Goal: Contribute content: Add original content to the website for others to see

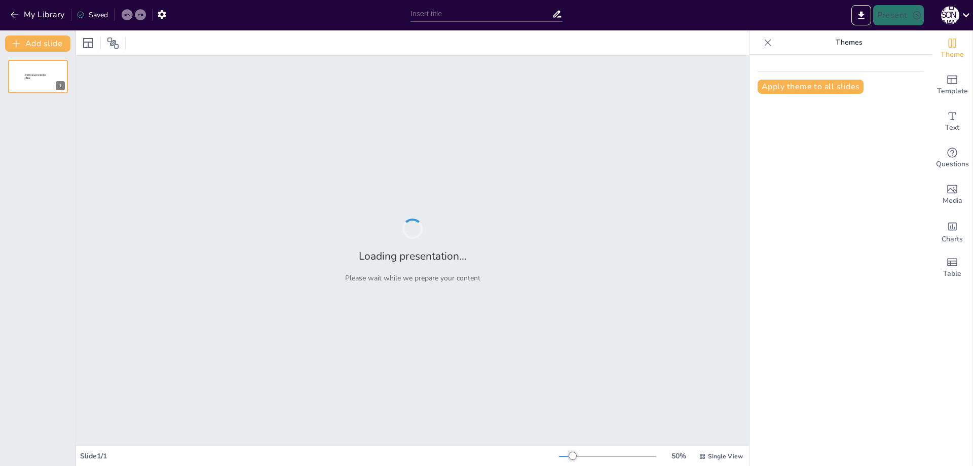
type input "Mapping Noise Pollution: Student Analysis of School Environments"
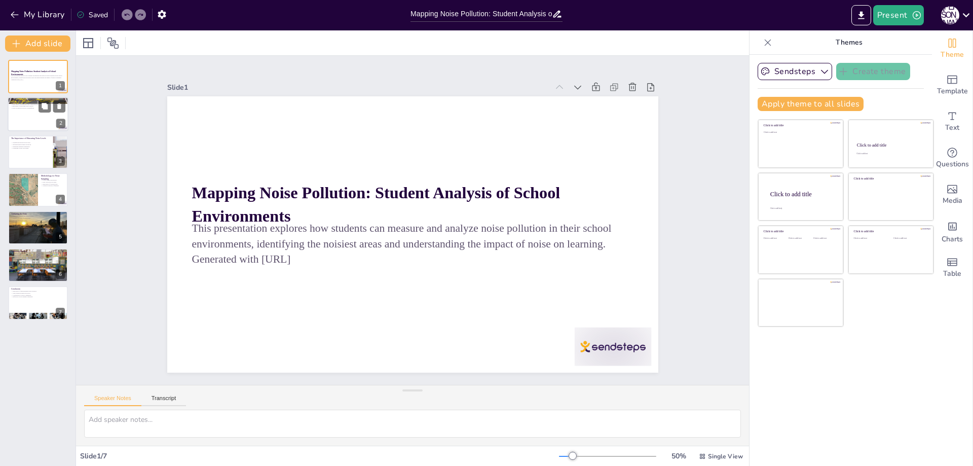
click at [25, 111] on div at bounding box center [38, 114] width 61 height 34
type textarea "Noise pollution can lead to stress and anxiety among students, affecting their …"
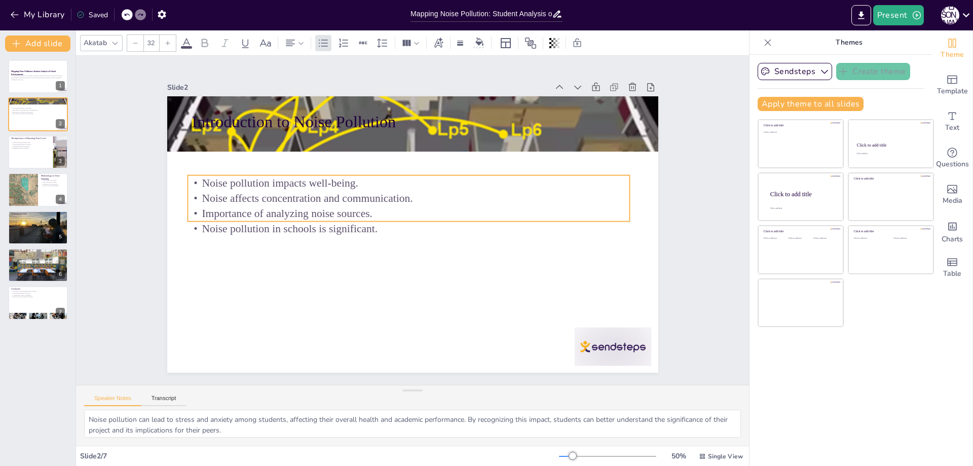
drag, startPoint x: 207, startPoint y: 142, endPoint x: 203, endPoint y: 185, distance: 42.8
click at [323, 185] on p "Noise pollution impacts well-being." at bounding box center [376, 231] width 107 height 435
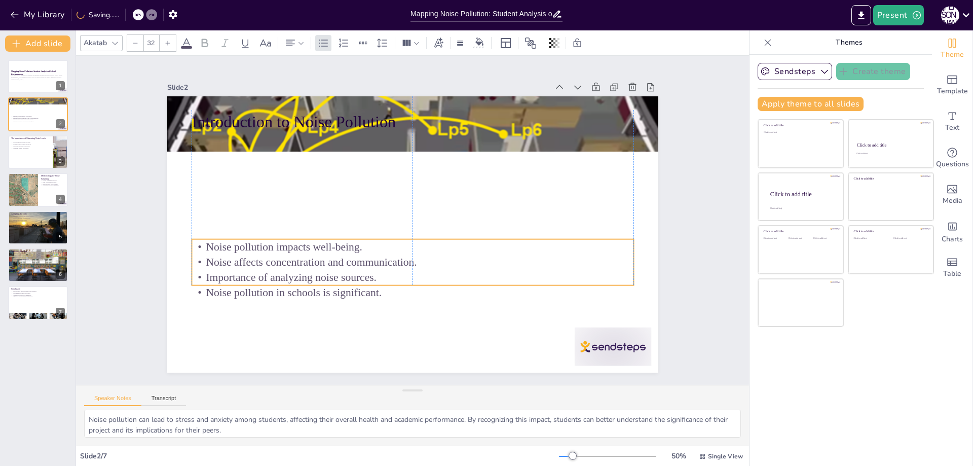
drag, startPoint x: 229, startPoint y: 221, endPoint x: 232, endPoint y: 255, distance: 34.1
click at [243, 255] on p "Noise affects concentration and communication." at bounding box center [379, 195] width 272 height 366
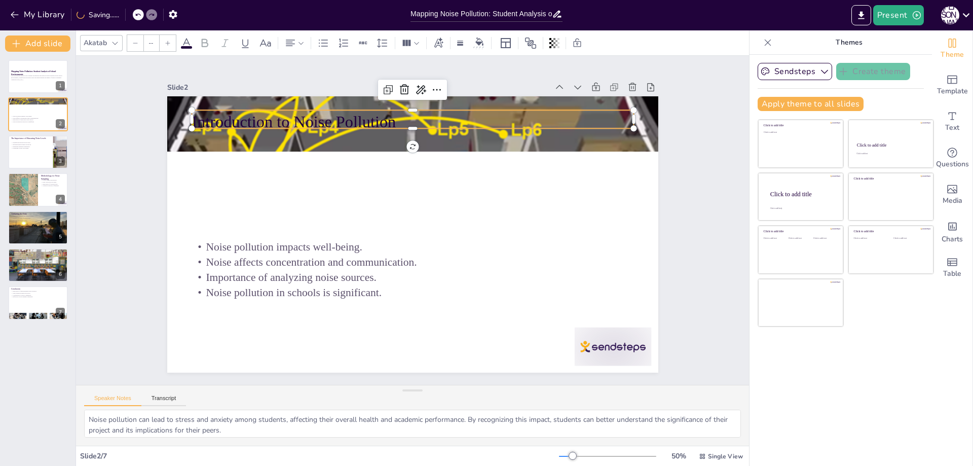
type input "48"
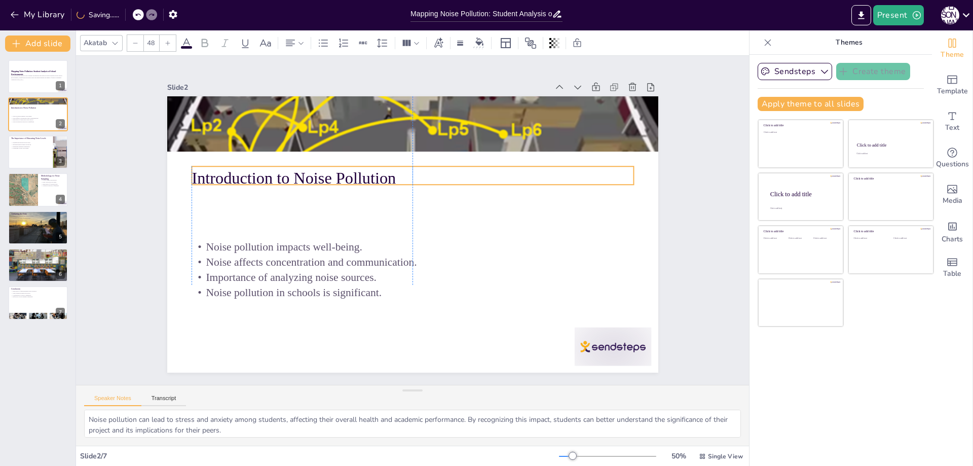
drag, startPoint x: 241, startPoint y: 122, endPoint x: 240, endPoint y: 178, distance: 56.3
click at [240, 178] on p "Introduction to Noise Pollution" at bounding box center [434, 183] width 394 height 241
click at [35, 152] on div at bounding box center [38, 152] width 61 height 34
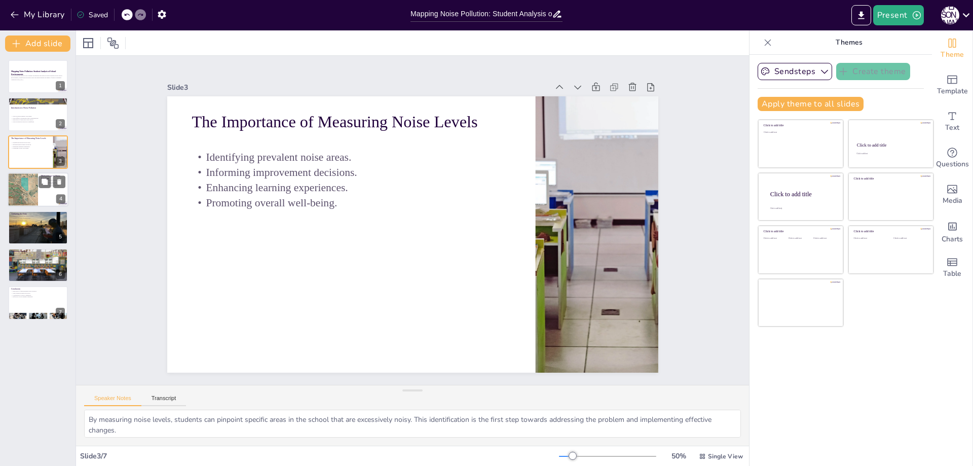
click at [44, 194] on div at bounding box center [38, 189] width 61 height 34
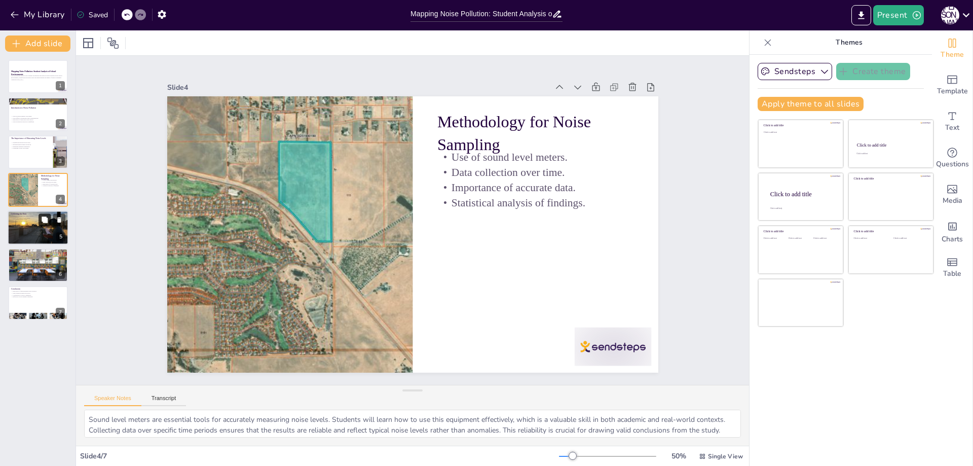
click at [40, 224] on button at bounding box center [45, 219] width 12 height 12
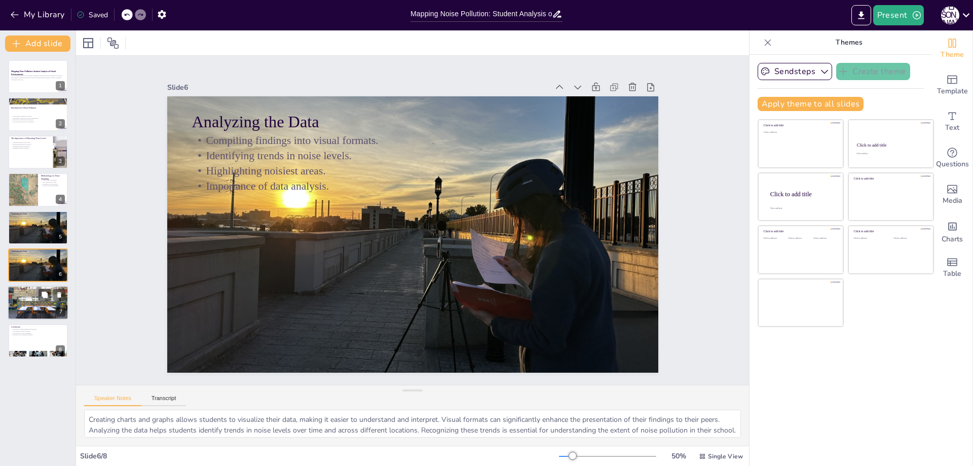
click at [28, 304] on div at bounding box center [38, 302] width 61 height 41
type textarea "Presenting their findings allows students to share the results of their hard wo…"
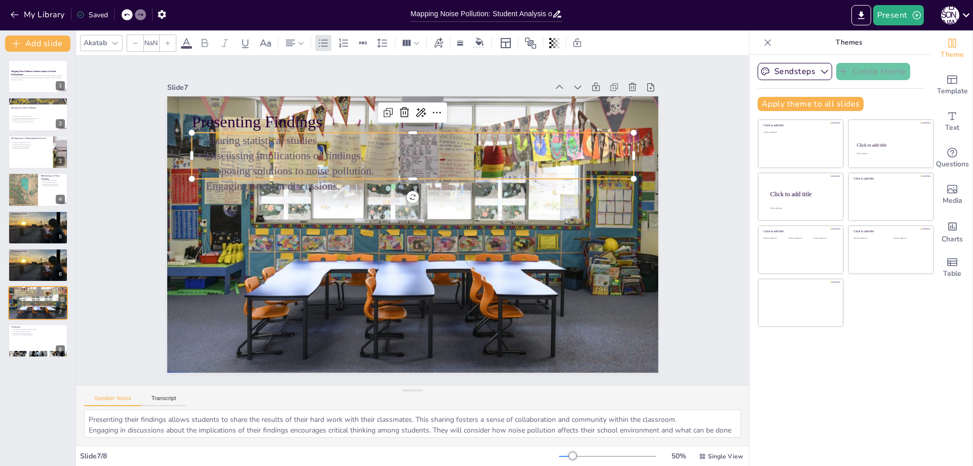
type input "32"
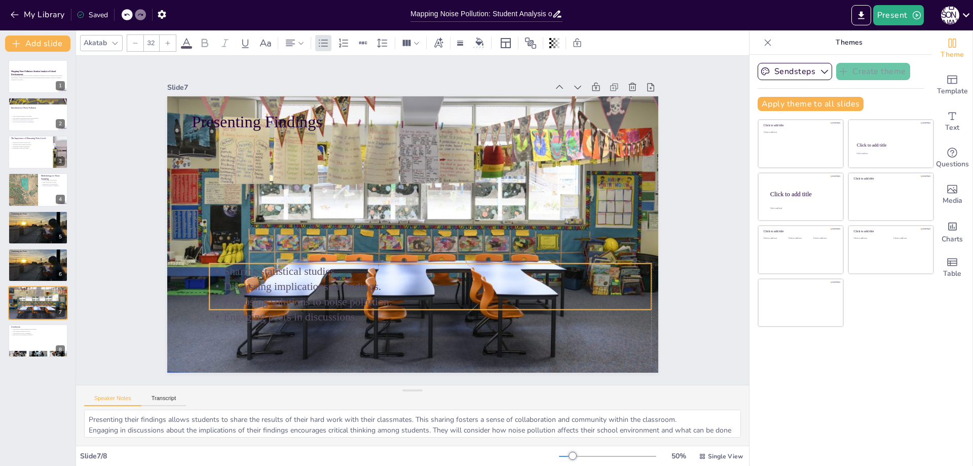
drag, startPoint x: 233, startPoint y: 143, endPoint x: 247, endPoint y: 274, distance: 131.6
click at [247, 274] on p "Sharing statistical studies." at bounding box center [408, 274] width 410 height 194
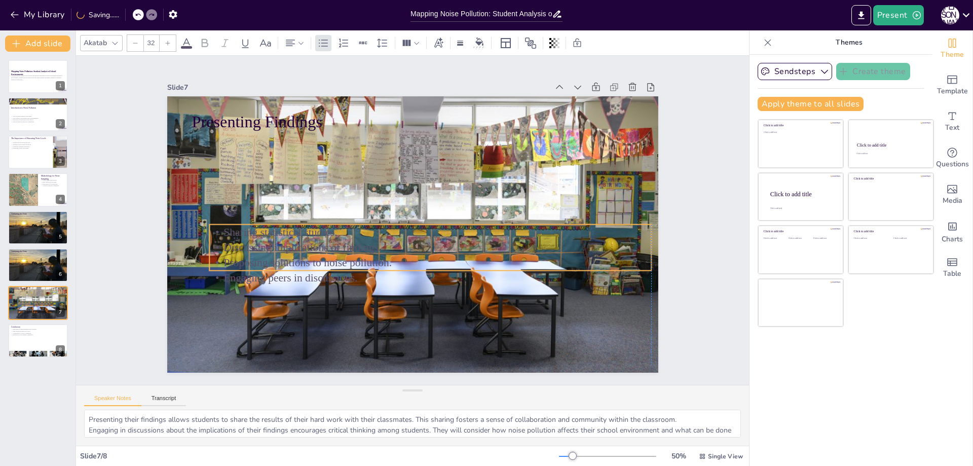
drag, startPoint x: 247, startPoint y: 274, endPoint x: 247, endPoint y: 235, distance: 39.0
click at [256, 235] on p "Sharing statistical studies." at bounding box center [409, 199] width 307 height 339
click at [25, 335] on p "Reflection on the learning experience." at bounding box center [38, 335] width 55 height 2
type textarea "Recognizing the significance of noise pollution is crucial for fostering a bett…"
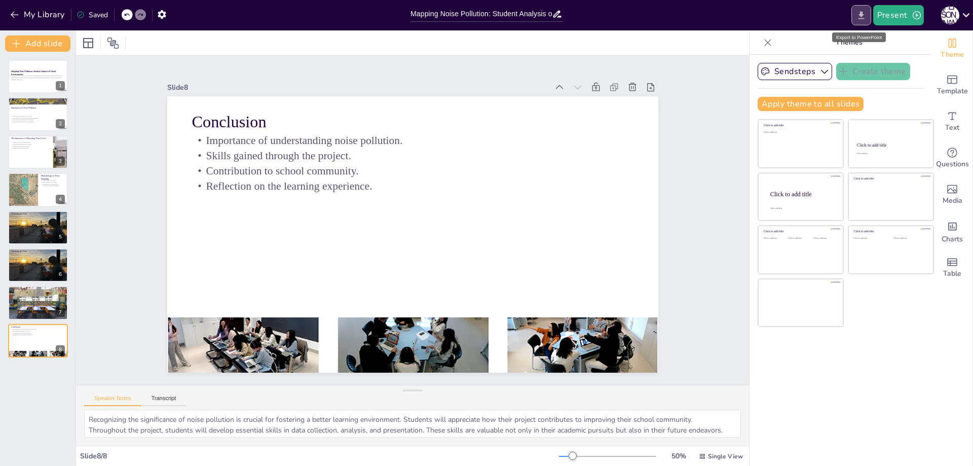
click at [861, 16] on icon "Export to PowerPoint" at bounding box center [861, 15] width 6 height 8
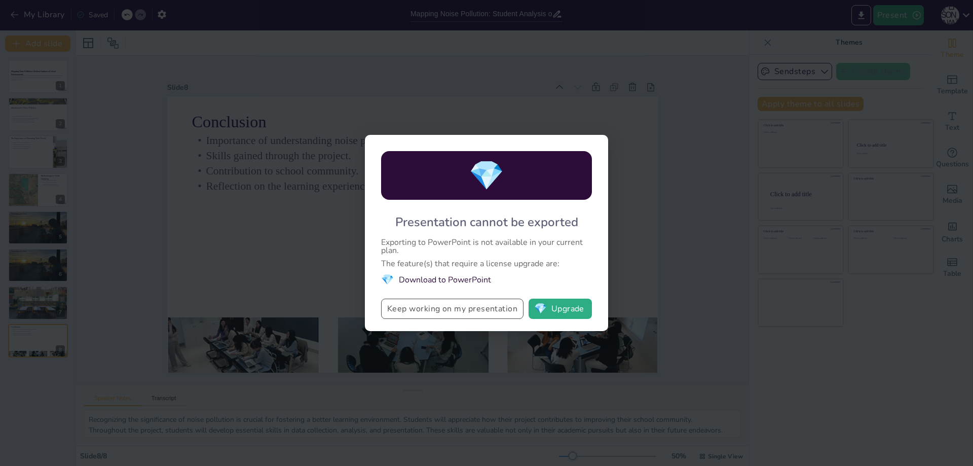
click at [452, 311] on button "Keep working on my presentation" at bounding box center [452, 309] width 142 height 20
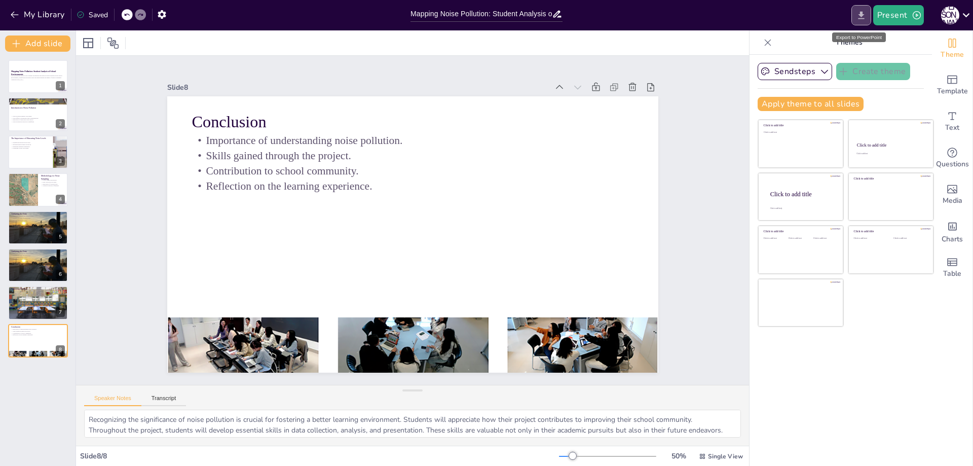
click at [862, 14] on icon "Export to PowerPoint" at bounding box center [861, 15] width 6 height 8
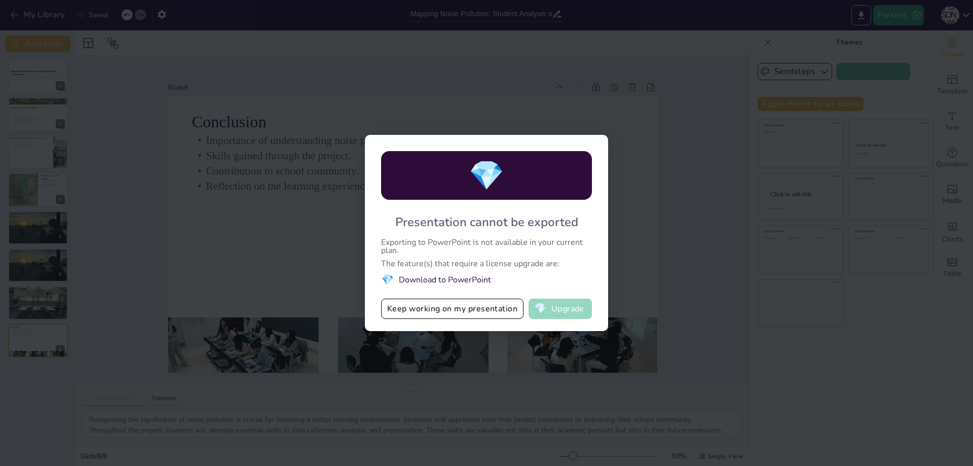
click at [567, 311] on button "💎 Upgrade" at bounding box center [560, 309] width 63 height 20
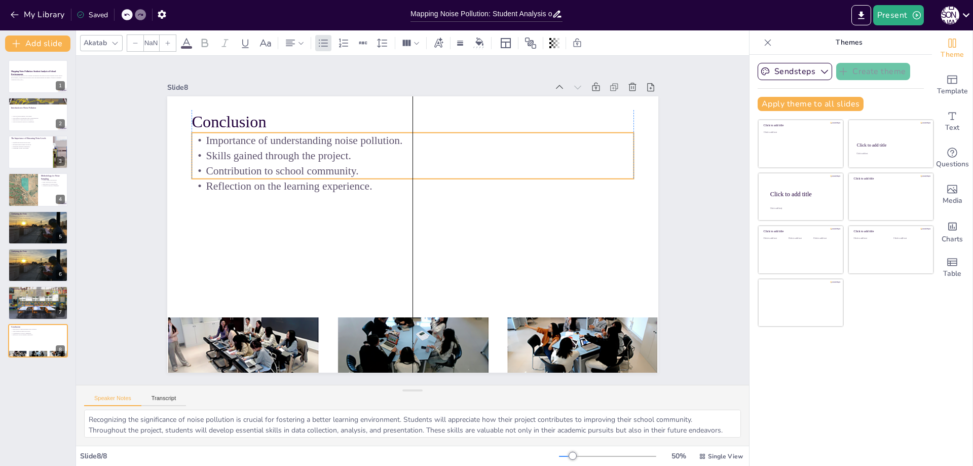
type input "32"
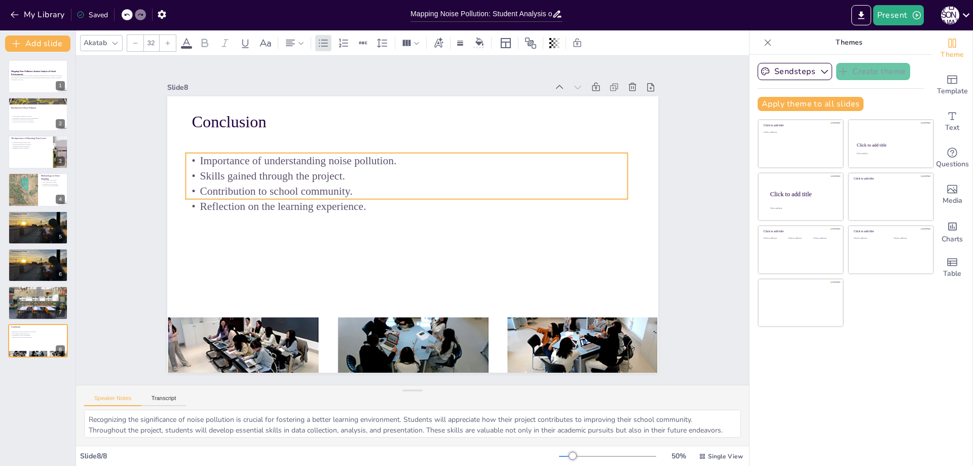
drag, startPoint x: 193, startPoint y: 138, endPoint x: 187, endPoint y: 158, distance: 21.2
click at [279, 158] on p "Importance of understanding noise pollution." at bounding box center [448, 171] width 339 height 307
click at [344, 157] on p "Importance of understanding noise pollution." at bounding box center [461, 185] width 234 height 390
click at [29, 81] on div "This presentation explores how students can measure and analyze noise pollution…" at bounding box center [38, 79] width 55 height 9
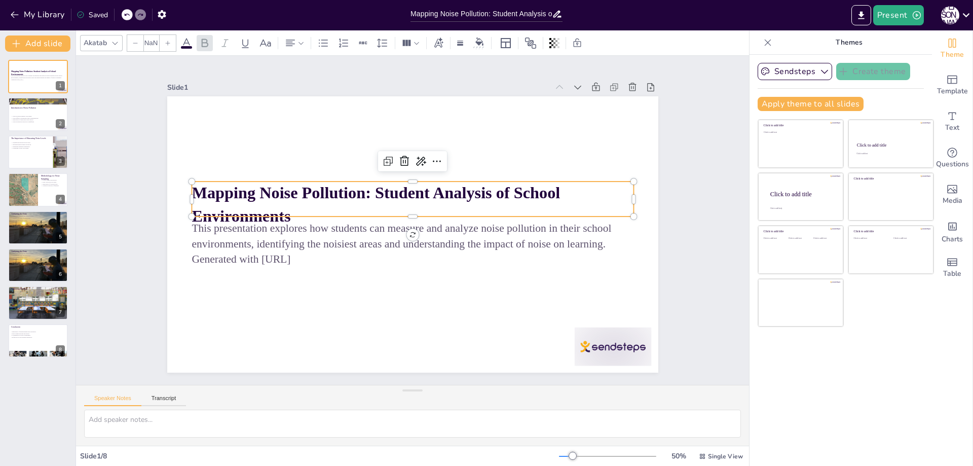
type input "48"
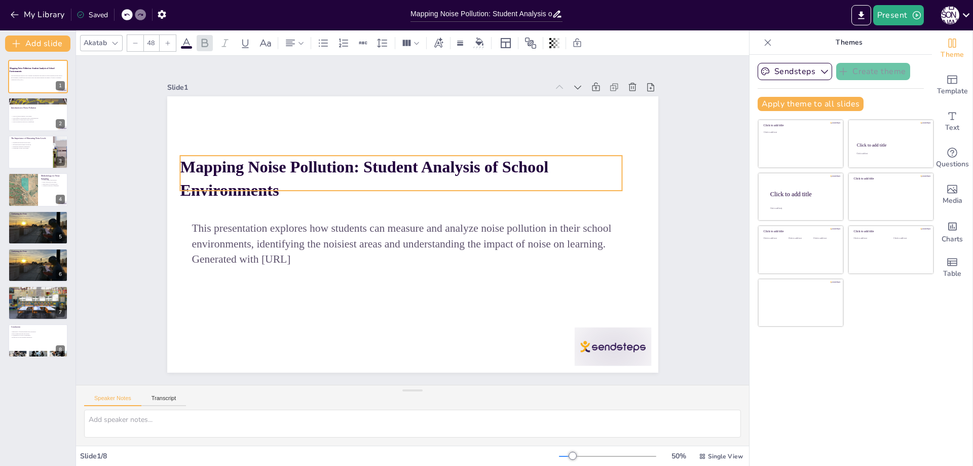
drag, startPoint x: 262, startPoint y: 191, endPoint x: 250, endPoint y: 165, distance: 28.4
click at [293, 165] on strong "Mapping Noise Pollution: Student Analysis of School Environments" at bounding box center [418, 149] width 250 height 309
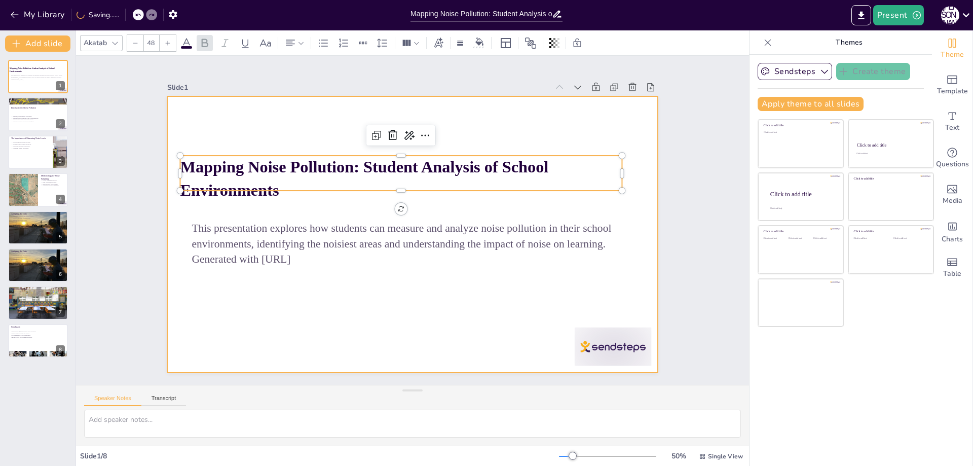
click at [294, 201] on div at bounding box center [425, 214] width 452 height 561
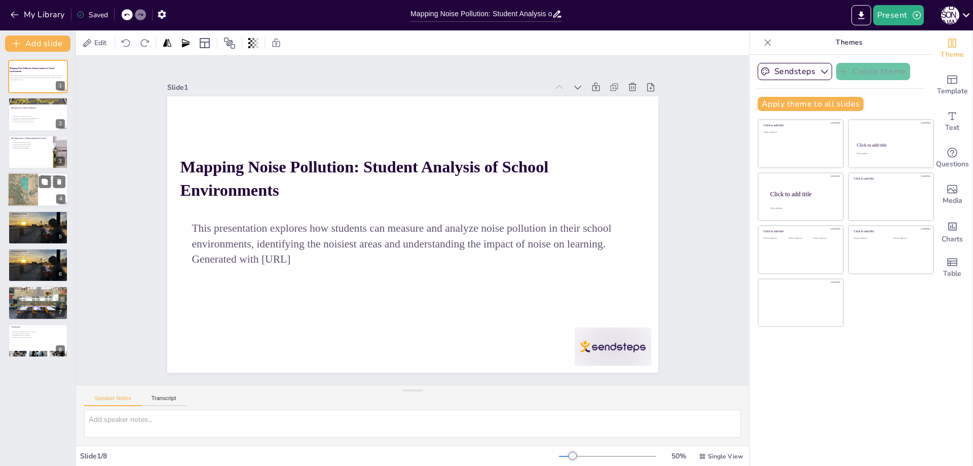
click at [35, 193] on div at bounding box center [22, 189] width 57 height 34
type textarea "Sound level meters are essential tools for accurately measuring noise levels. S…"
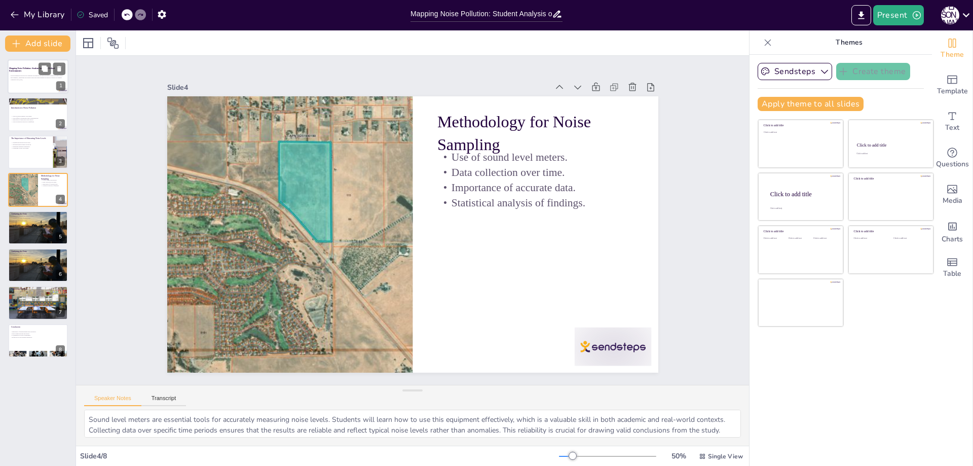
click at [24, 68] on strong "Mapping Noise Pollution: Student Analysis of School Environments" at bounding box center [32, 69] width 46 height 5
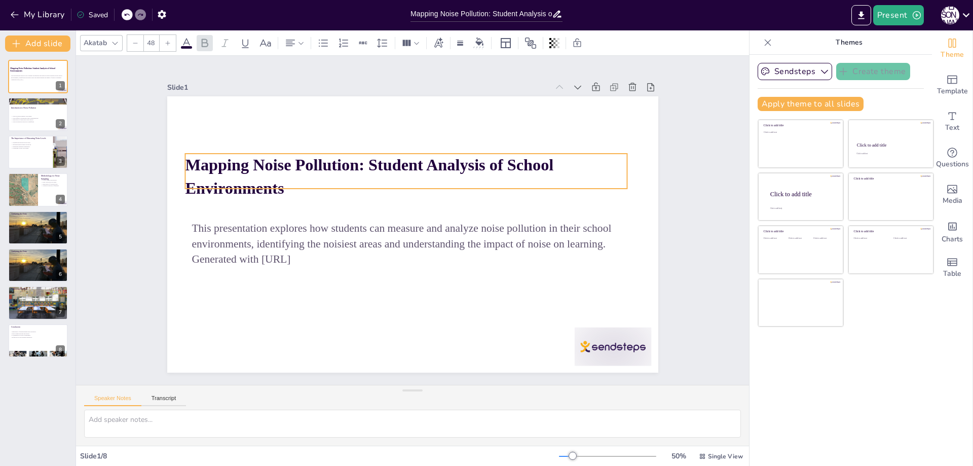
drag, startPoint x: 177, startPoint y: 166, endPoint x: 182, endPoint y: 164, distance: 5.5
click at [286, 164] on strong "Mapping Noise Pollution: Student Analysis of School Environments" at bounding box center [396, 286] width 220 height 328
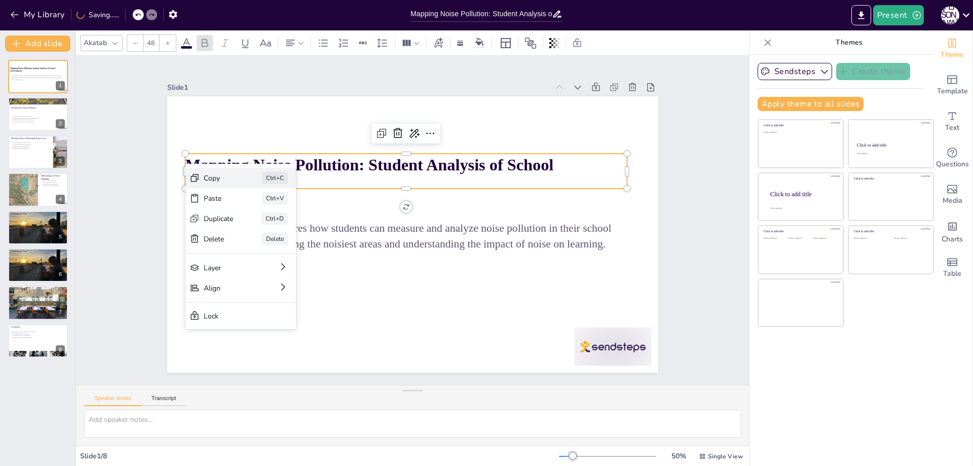
click at [513, 235] on div "Copy" at bounding box center [528, 244] width 31 height 18
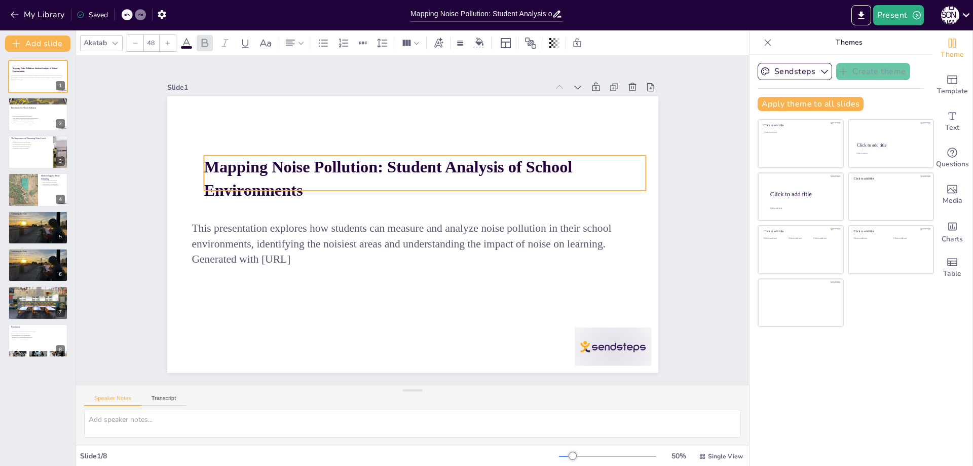
drag, startPoint x: 191, startPoint y: 164, endPoint x: 209, endPoint y: 166, distance: 18.9
click at [412, 166] on strong "Mapping Noise Pollution: Student Analysis of School Environments" at bounding box center [451, 190] width 79 height 369
click at [490, 227] on icon at bounding box center [497, 234] width 15 height 15
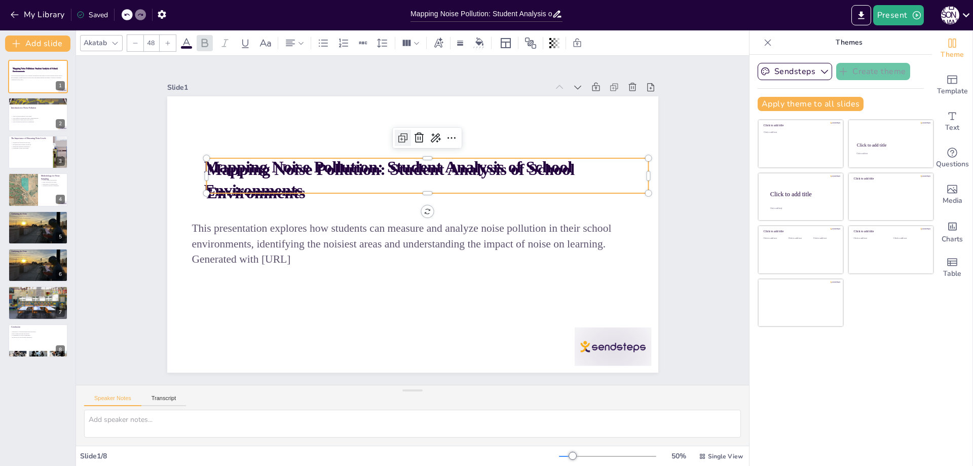
click at [481, 245] on icon at bounding box center [489, 253] width 17 height 17
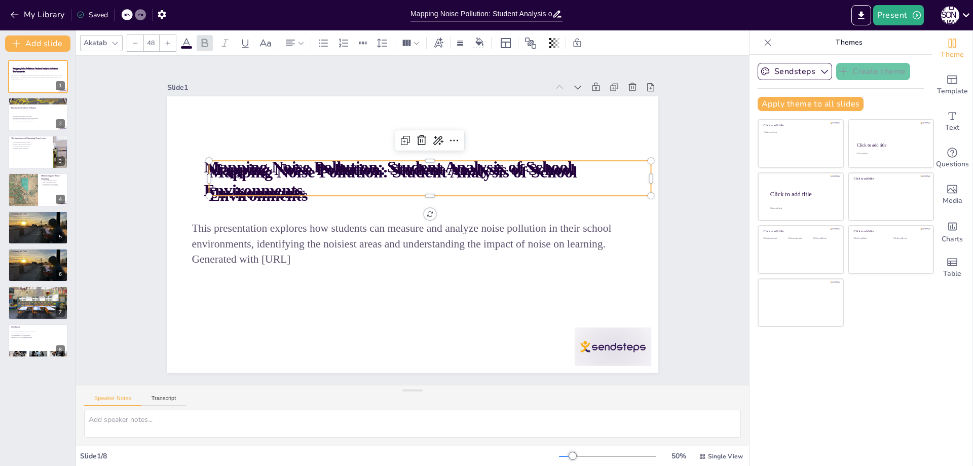
click at [420, 210] on div "Mapping Noise Pollution: Student Analysis of School Environments This presentat…" at bounding box center [410, 234] width 538 height 373
click at [420, 210] on div "Mapping Noise Pollution: Student Analysis of School Environments This presentat…" at bounding box center [426, 223] width 372 height 538
click at [463, 266] on icon at bounding box center [471, 274] width 17 height 17
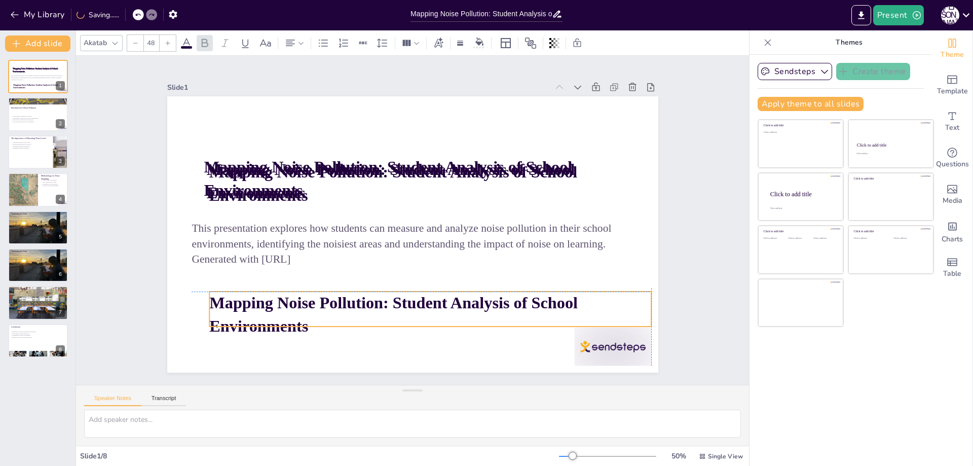
drag, startPoint x: 300, startPoint y: 175, endPoint x: 297, endPoint y: 299, distance: 123.7
click at [375, 300] on strong "Mapping Noise Pollution: Student Analysis of School Environments" at bounding box center [500, 187] width 250 height 309
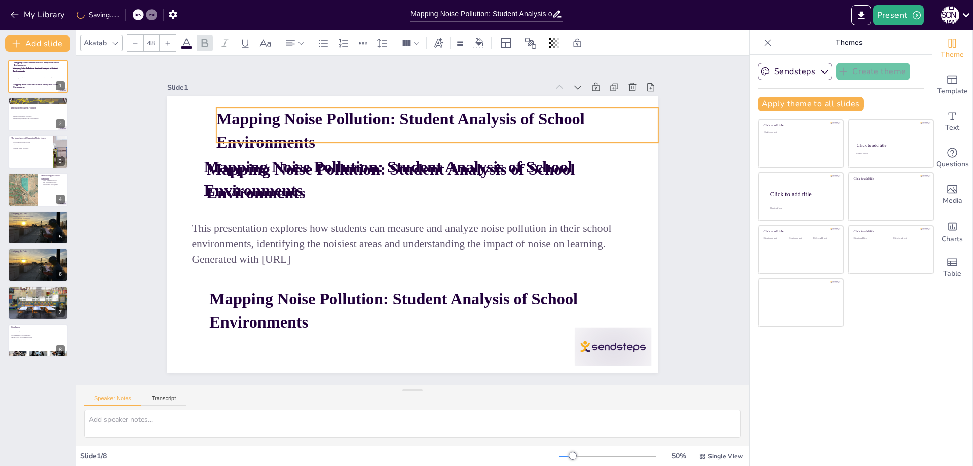
drag, startPoint x: 245, startPoint y: 181, endPoint x: 250, endPoint y: 128, distance: 53.5
click at [427, 128] on p "Mapping Noise Pollution: Student Analysis of School Environments" at bounding box center [495, 263] width 137 height 442
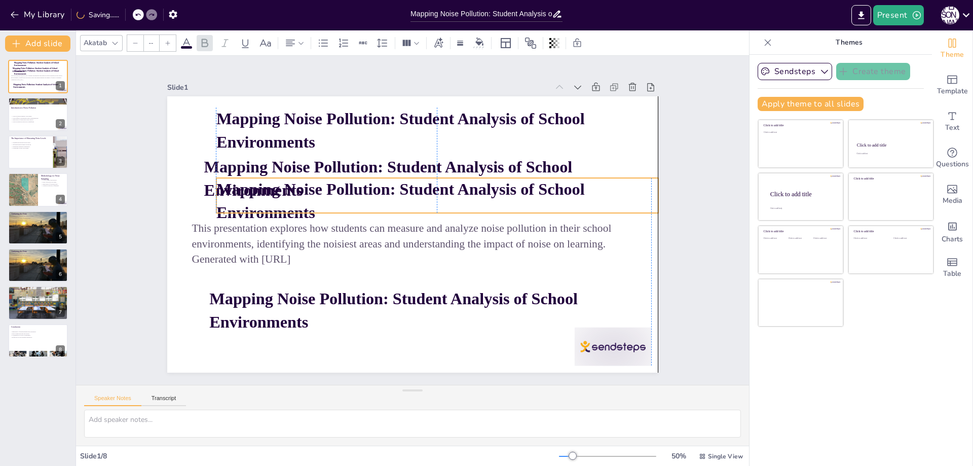
type input "48"
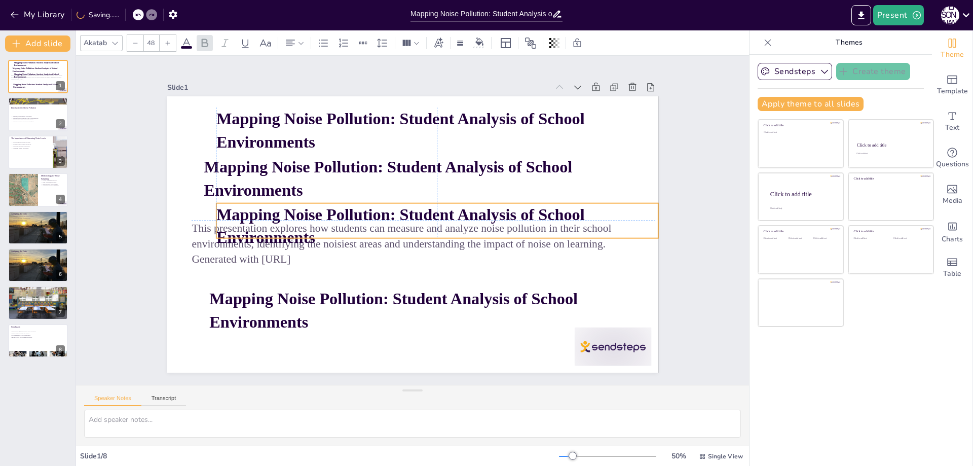
drag, startPoint x: 238, startPoint y: 181, endPoint x: 245, endPoint y: 226, distance: 44.7
click at [345, 226] on strong "Mapping Noise Pollution: Student Analysis of School Environments" at bounding box center [421, 234] width 153 height 356
click at [399, 276] on icon at bounding box center [395, 279] width 8 height 6
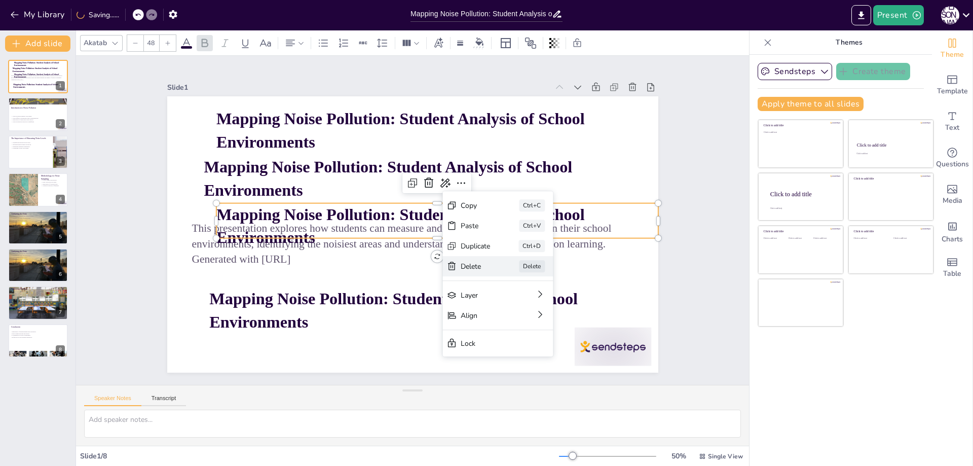
click at [288, 123] on div "Delete" at bounding box center [274, 119] width 30 height 10
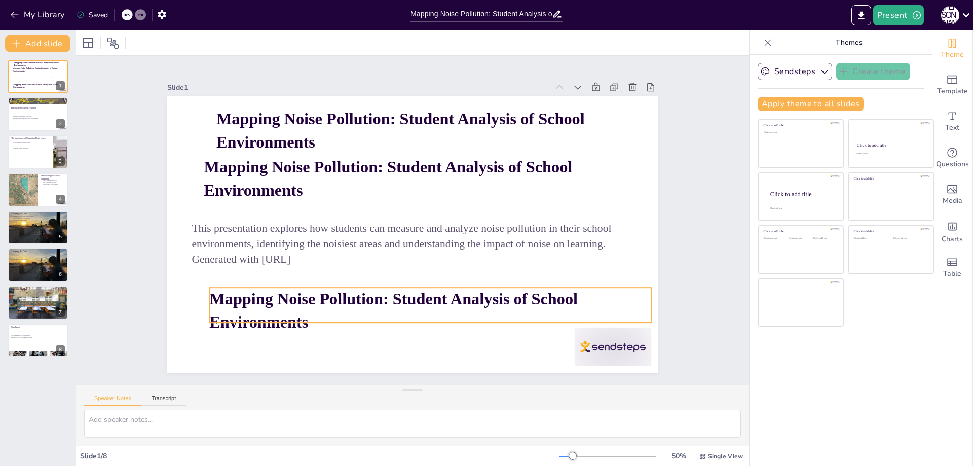
click at [432, 300] on strong "Mapping Noise Pollution: Student Analysis of School Environments" at bounding box center [348, 165] width 167 height 353
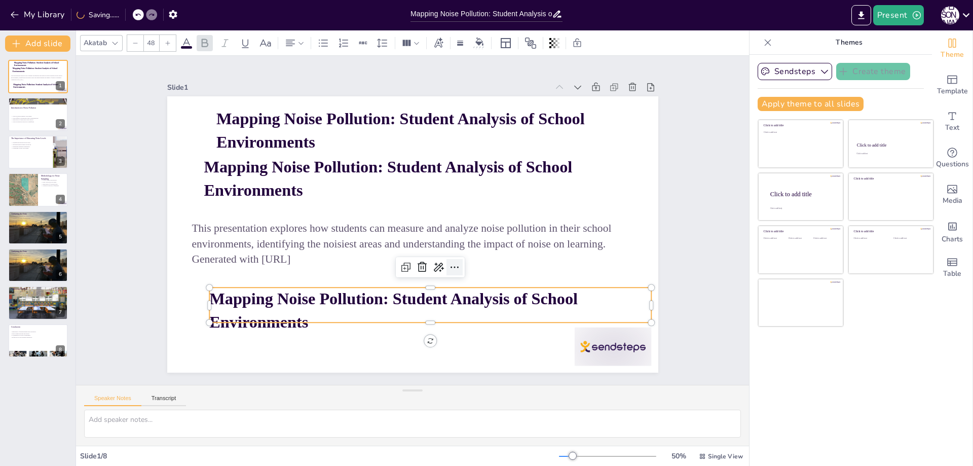
click at [455, 264] on icon at bounding box center [459, 263] width 8 height 3
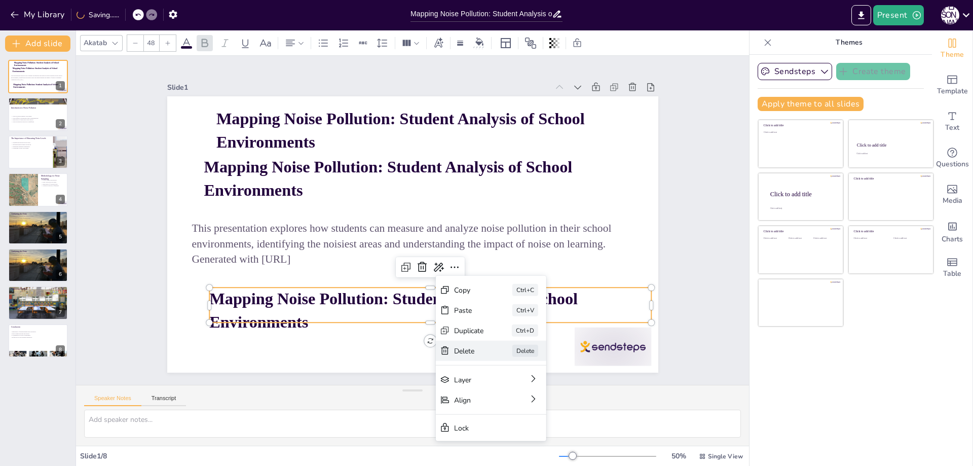
click at [594, 103] on div "Delete" at bounding box center [599, 88] width 10 height 30
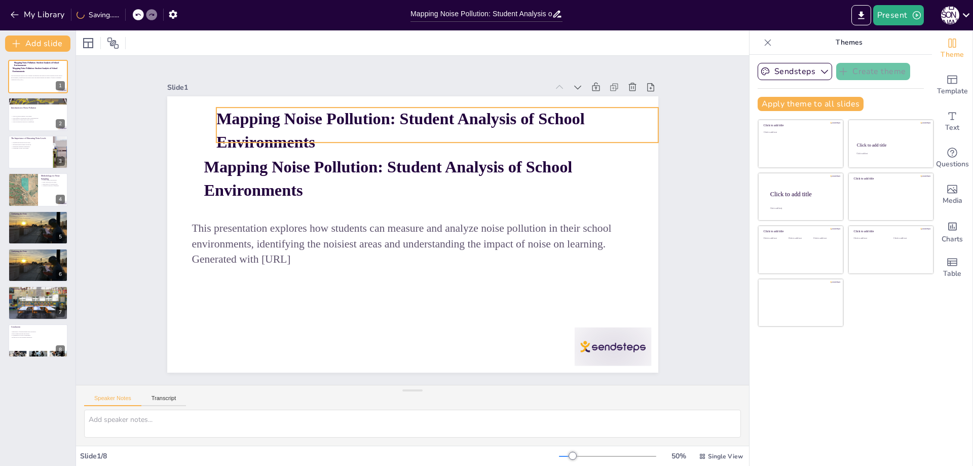
click at [392, 182] on strong "Mapping Noise Pollution: Student Analysis of School Environments" at bounding box center [474, 292] width 328 height 220
click at [291, 283] on icon at bounding box center [287, 286] width 7 height 7
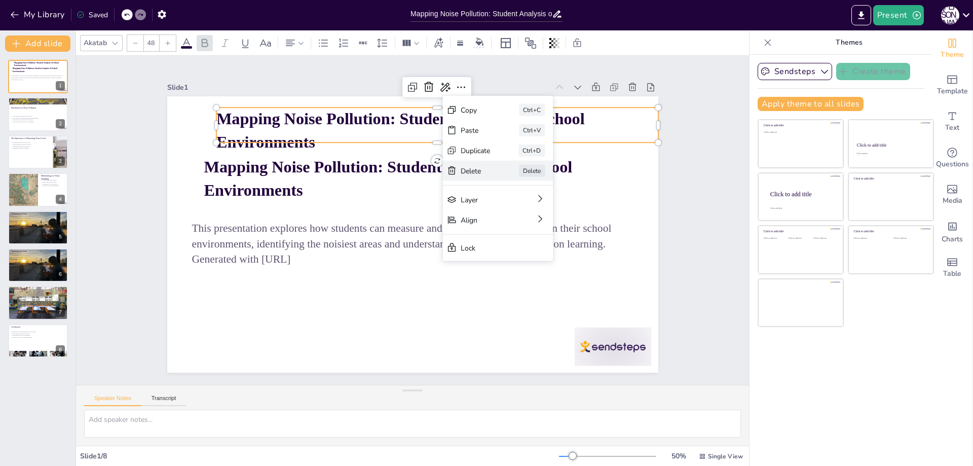
click at [288, 209] on div "Delete" at bounding box center [274, 214] width 30 height 10
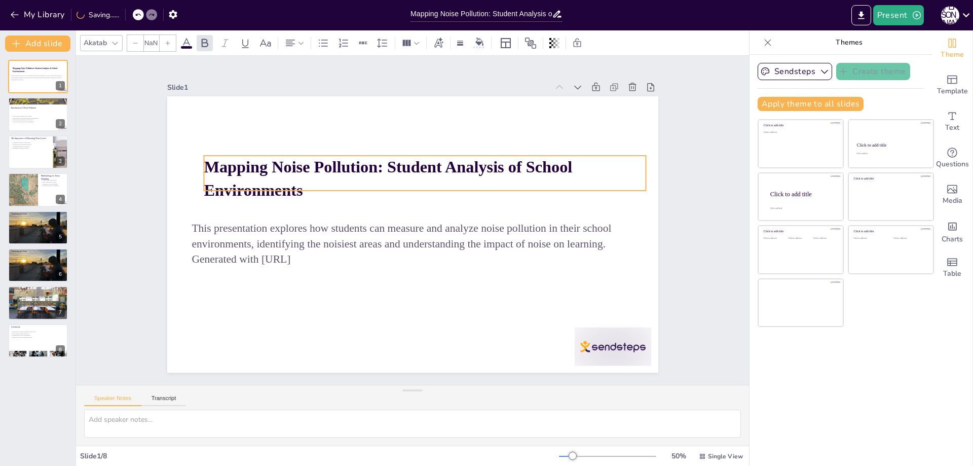
type input "48"
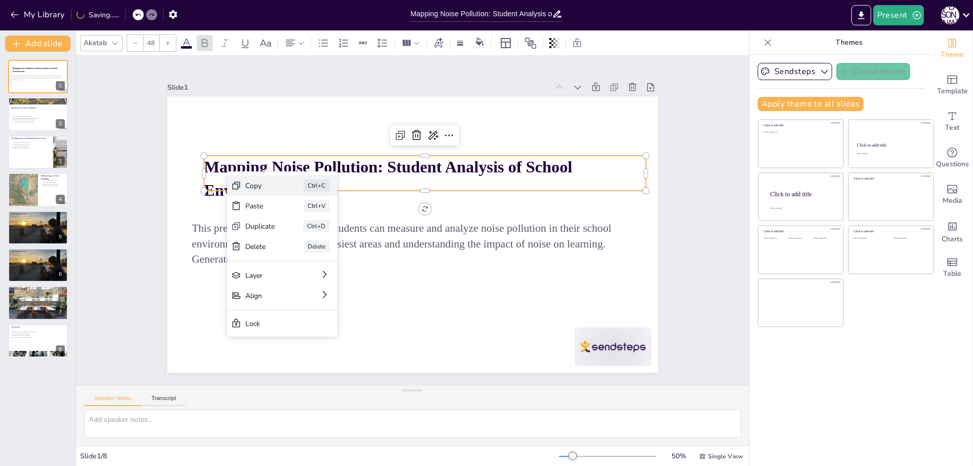
click at [338, 185] on div "Copy" at bounding box center [350, 171] width 25 height 30
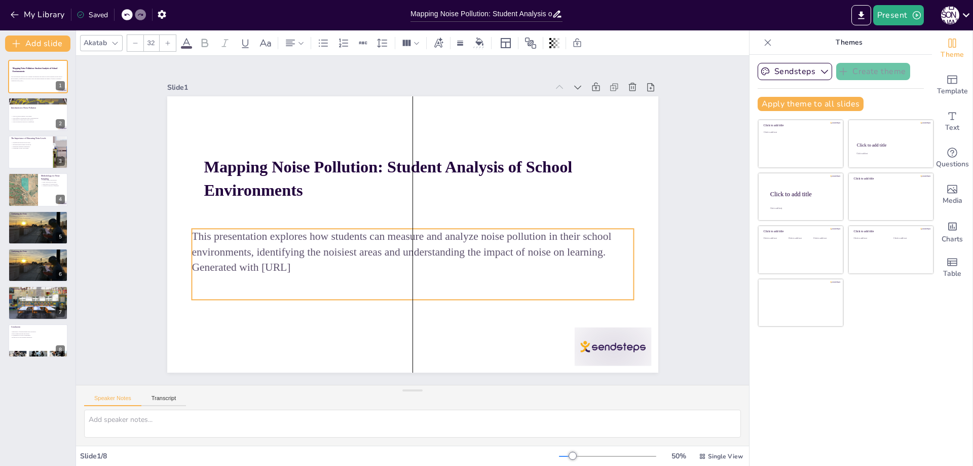
drag, startPoint x: 187, startPoint y: 226, endPoint x: 187, endPoint y: 234, distance: 8.1
click at [214, 234] on p "This presentation explores how students can measure and analyze noise pollution…" at bounding box center [422, 198] width 416 height 207
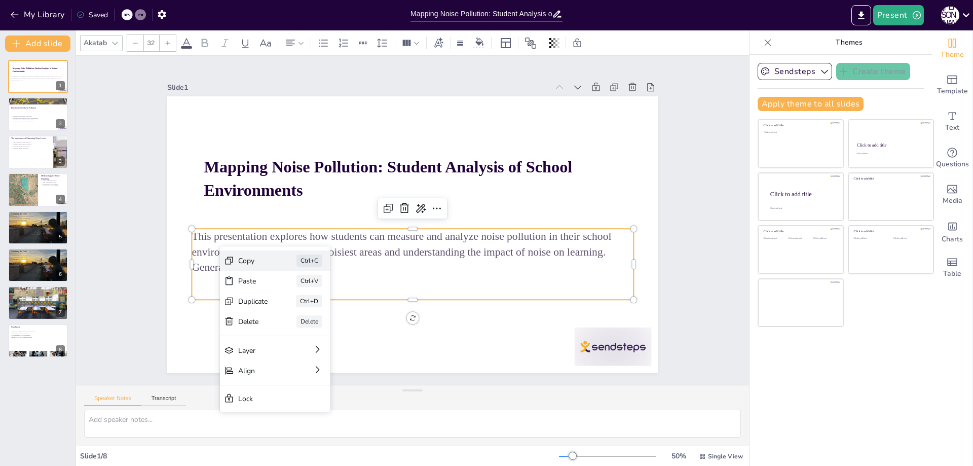
click at [373, 334] on div "Copy" at bounding box center [388, 345] width 31 height 23
